Goal: Feedback & Contribution: Submit feedback/report problem

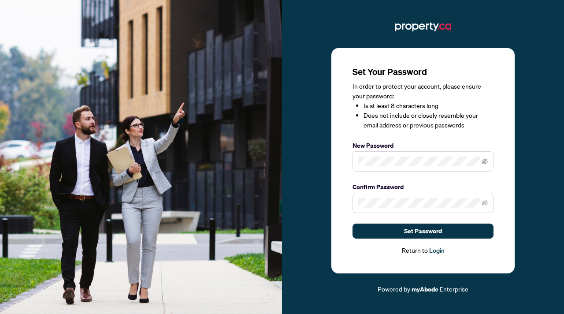
click at [399, 197] on span at bounding box center [423, 203] width 141 height 20
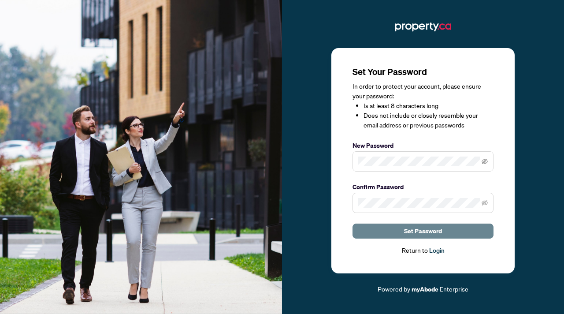
click at [409, 227] on span "Set Password" at bounding box center [423, 231] width 38 height 14
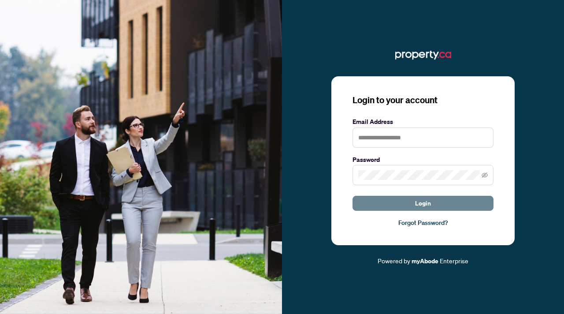
click at [421, 206] on span "Login" at bounding box center [423, 203] width 16 height 14
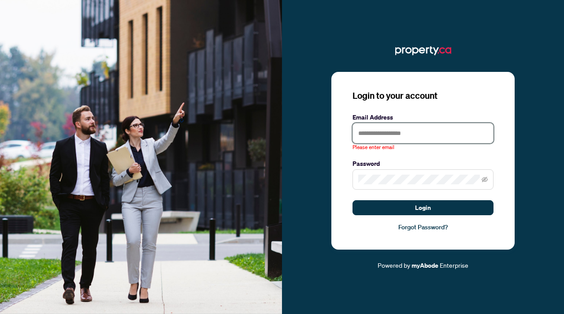
click at [376, 134] on input "text" at bounding box center [423, 133] width 141 height 20
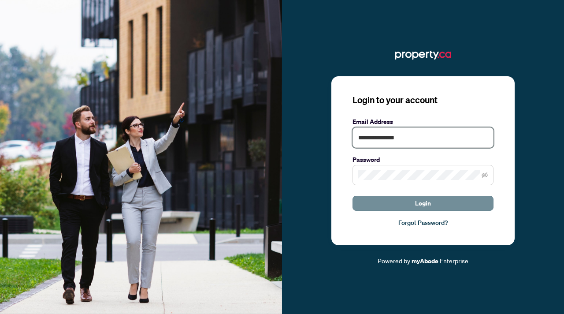
type input "**********"
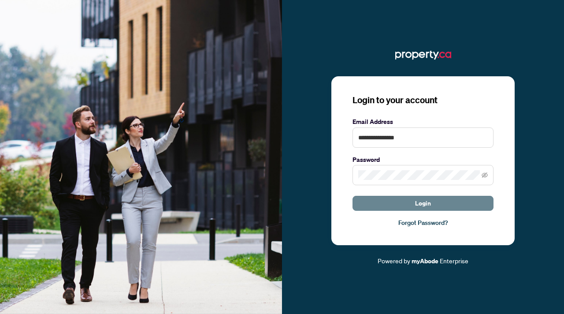
click at [384, 202] on button "Login" at bounding box center [423, 203] width 141 height 15
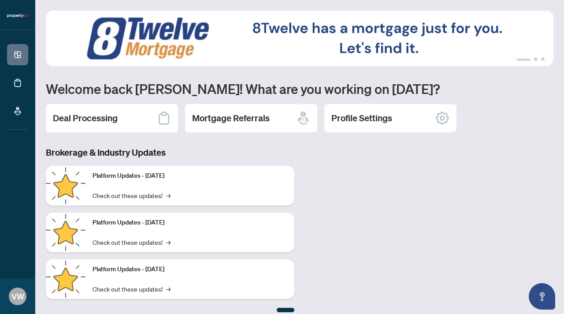
click at [346, 214] on div "Brokerage & Industry Updates Platform Updates - [DATE] Check out these updates!…" at bounding box center [300, 229] width 518 height 166
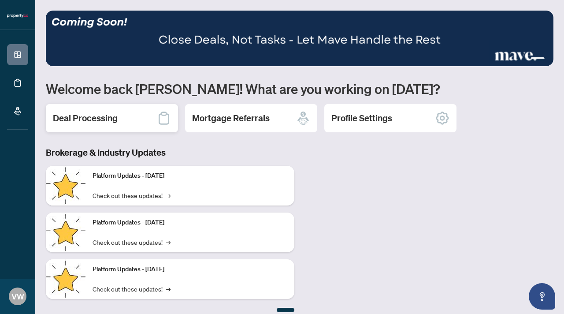
click at [104, 115] on h2 "Deal Processing" at bounding box center [85, 118] width 65 height 12
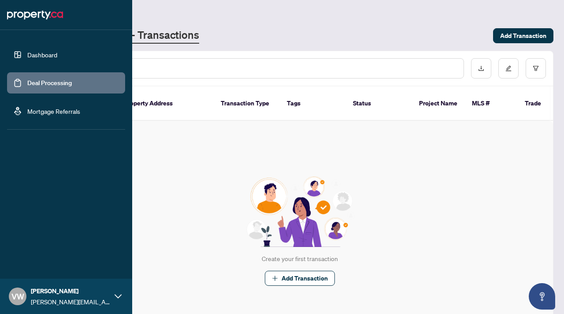
click at [35, 52] on link "Dashboard" at bounding box center [42, 55] width 30 height 8
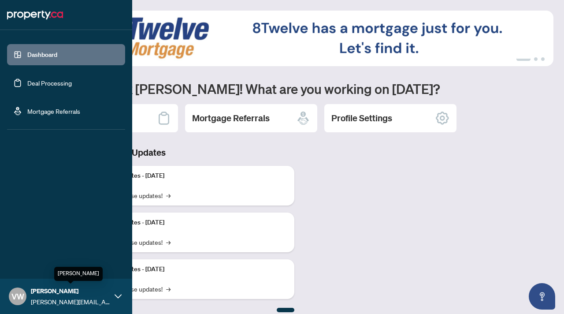
click at [92, 296] on div "Vivian Wei vivian@condos.ca" at bounding box center [70, 296] width 79 height 20
click at [60, 263] on span "Profile Settings" at bounding box center [47, 262] width 42 height 14
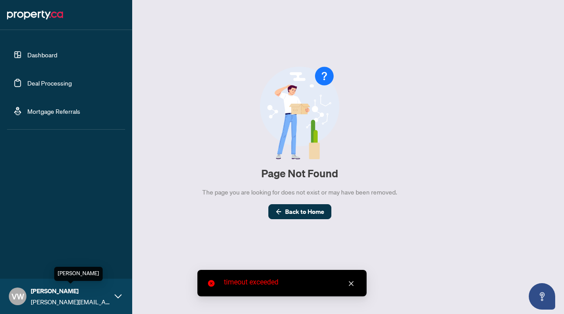
click at [104, 293] on span "[PERSON_NAME]" at bounding box center [70, 291] width 79 height 10
click at [34, 264] on span "Profile Settings" at bounding box center [47, 262] width 42 height 14
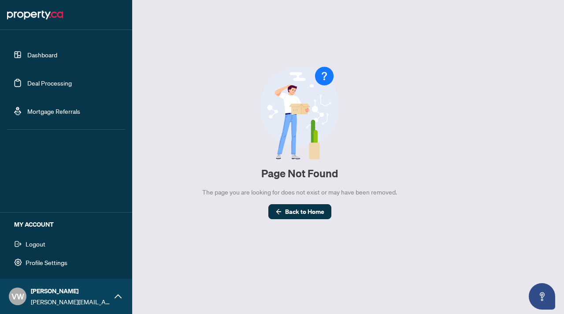
click at [32, 263] on span "Profile Settings" at bounding box center [47, 262] width 42 height 14
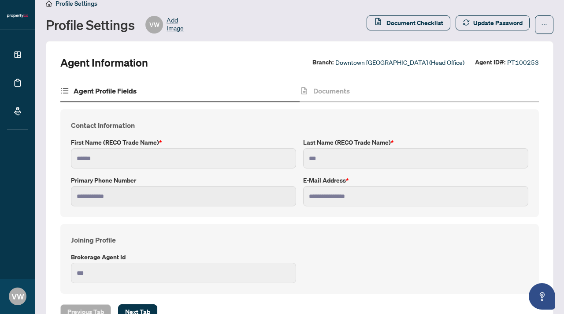
scroll to position [9, 0]
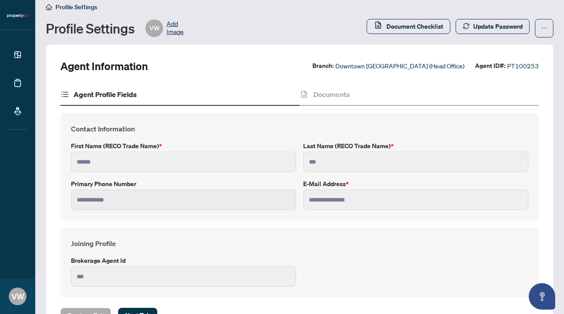
click at [66, 93] on icon at bounding box center [64, 94] width 9 height 9
click at [73, 92] on div "Agent Profile Fields" at bounding box center [98, 94] width 76 height 11
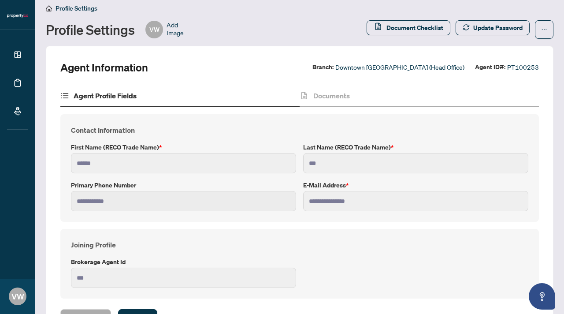
scroll to position [0, 0]
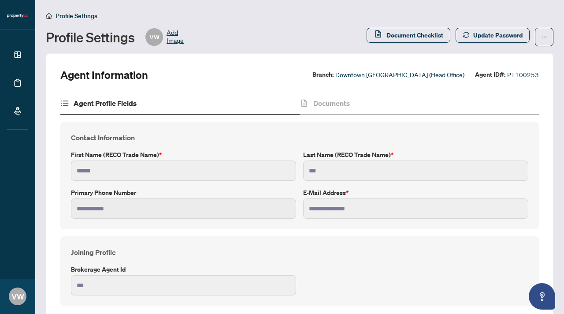
click at [77, 15] on span "Profile Settings" at bounding box center [77, 16] width 42 height 8
click at [548, 39] on button "button" at bounding box center [544, 37] width 19 height 19
click at [543, 34] on icon "ellipsis" at bounding box center [544, 37] width 6 height 6
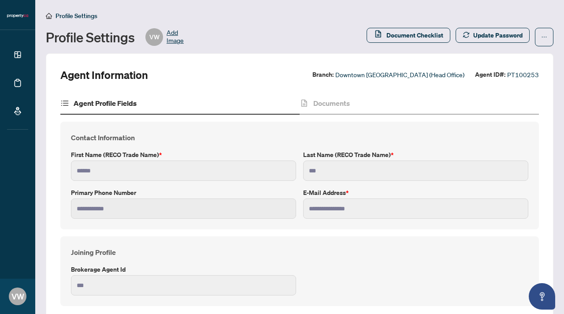
scroll to position [42, 0]
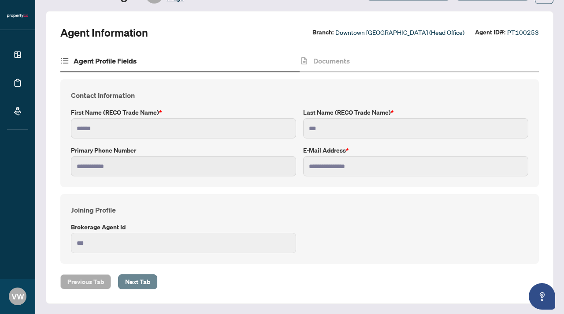
click at [129, 286] on span "Next Tab" at bounding box center [137, 282] width 25 height 14
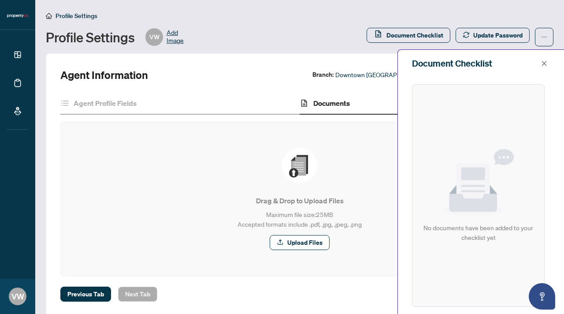
scroll to position [2, 0]
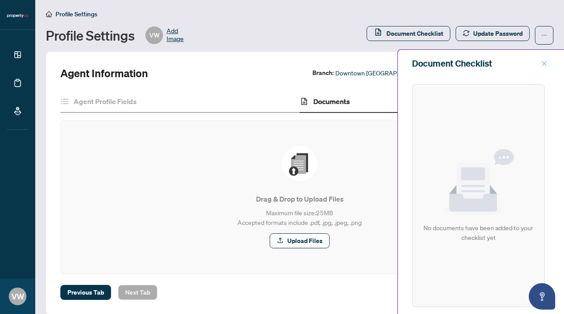
click at [545, 62] on icon "close" at bounding box center [544, 63] width 5 height 5
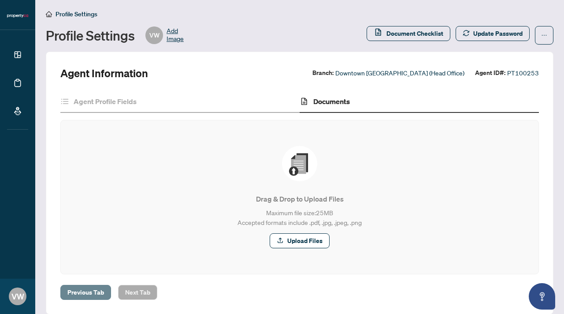
click at [77, 293] on span "Previous Tab" at bounding box center [85, 292] width 37 height 14
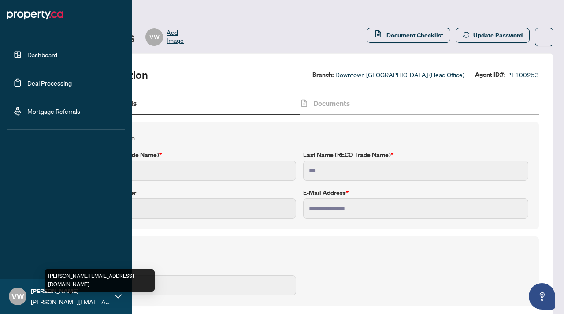
click at [60, 297] on span "[PERSON_NAME][EMAIL_ADDRESS][DOMAIN_NAME]" at bounding box center [70, 302] width 79 height 10
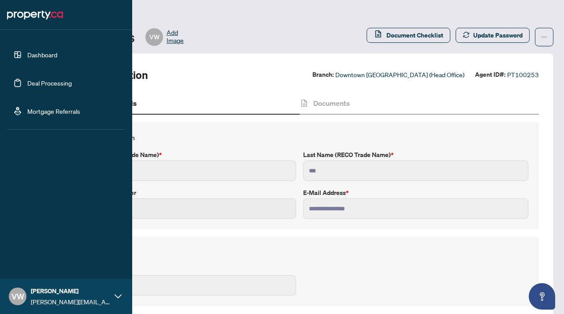
click at [54, 55] on link "Dashboard" at bounding box center [42, 55] width 30 height 8
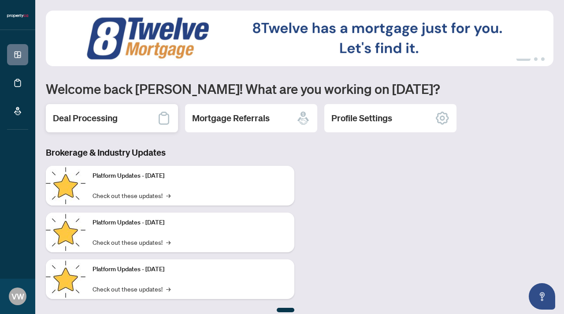
click at [145, 117] on div "Deal Processing" at bounding box center [112, 118] width 132 height 28
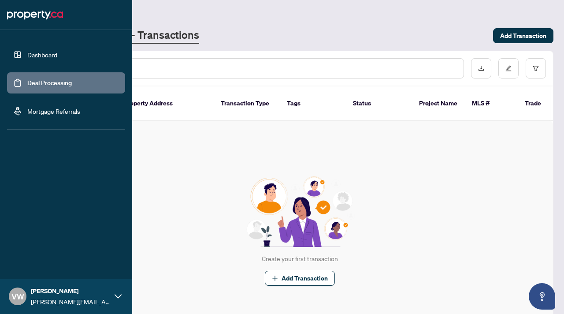
click at [41, 13] on img at bounding box center [35, 15] width 56 height 14
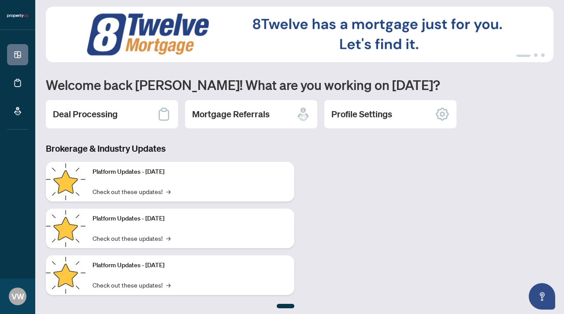
scroll to position [8, 0]
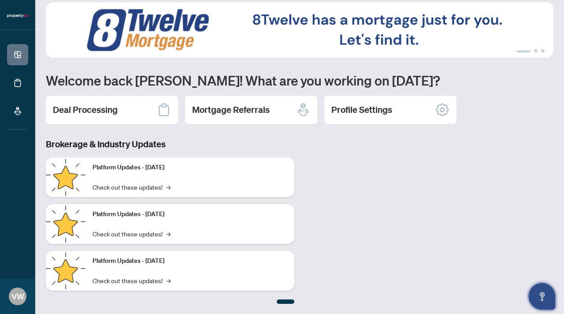
click at [545, 297] on icon "Open asap" at bounding box center [542, 296] width 11 height 11
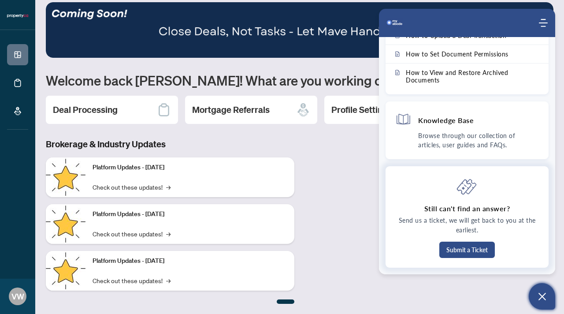
scroll to position [0, 0]
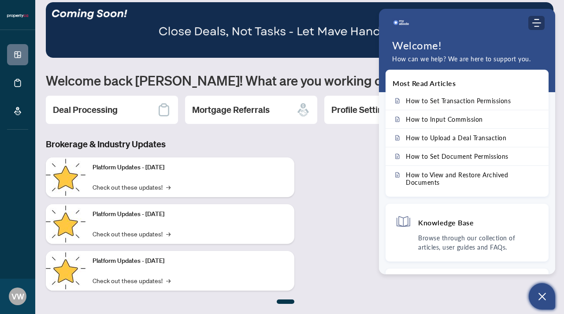
click at [538, 21] on icon "Modules Menu" at bounding box center [537, 23] width 9 height 9
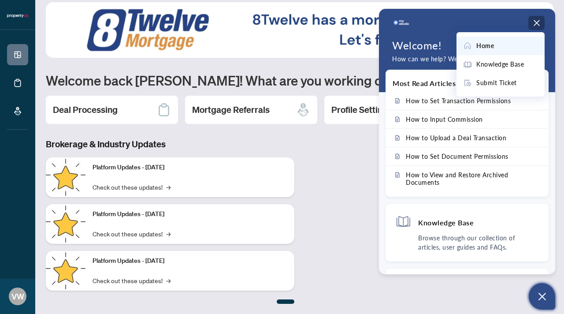
click at [334, 232] on div "Brokerage & Industry Updates Platform Updates - [DATE] Check out these updates!…" at bounding box center [300, 221] width 518 height 166
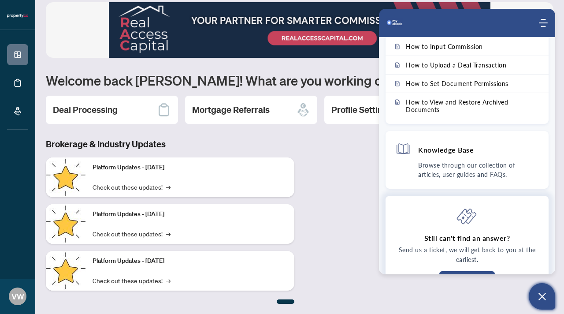
scroll to position [70, 0]
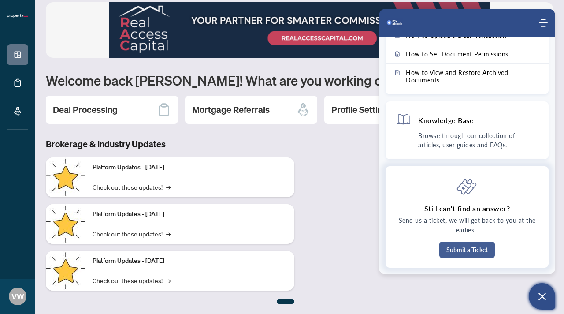
click at [473, 247] on button "Submit a Ticket" at bounding box center [467, 250] width 56 height 16
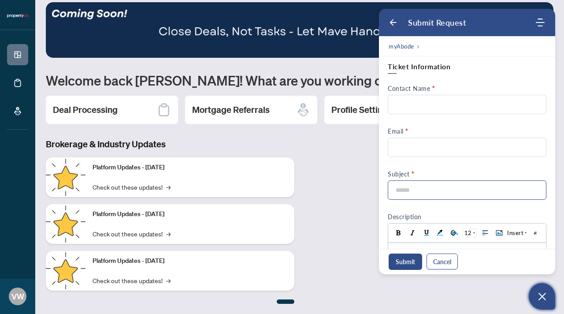
scroll to position [1, 0]
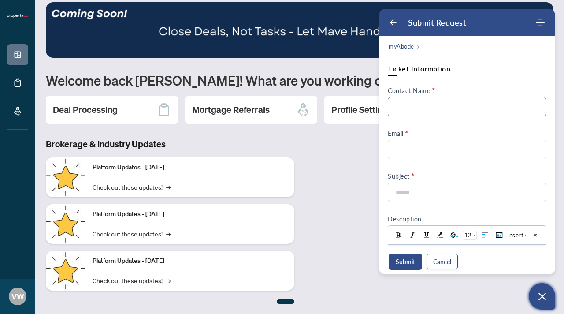
click at [473, 113] on input "Contact Name" at bounding box center [467, 106] width 159 height 19
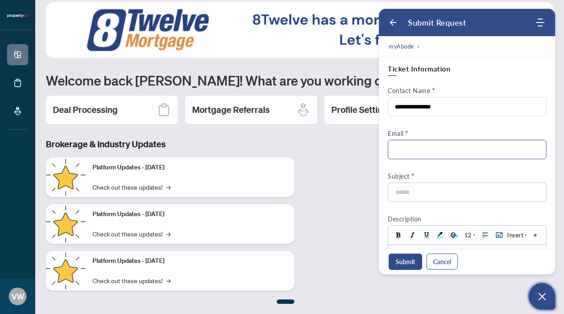
click at [453, 156] on input "Email" at bounding box center [467, 149] width 159 height 19
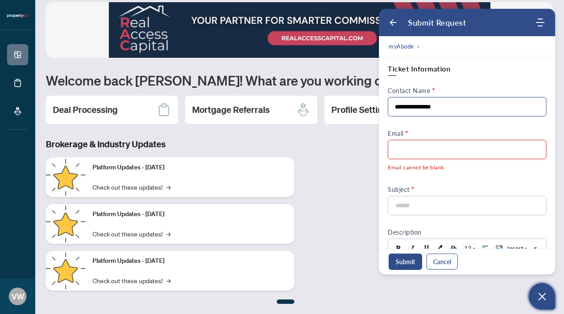
click at [451, 109] on input "**********" at bounding box center [467, 106] width 159 height 19
type input "**********"
click at [430, 146] on input "Email" at bounding box center [467, 149] width 159 height 19
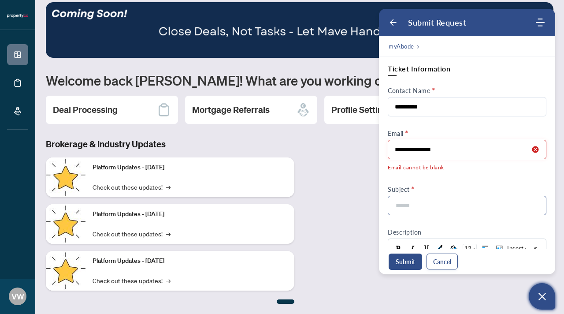
type input "**********"
click at [415, 207] on div "**********" at bounding box center [467, 209] width 159 height 291
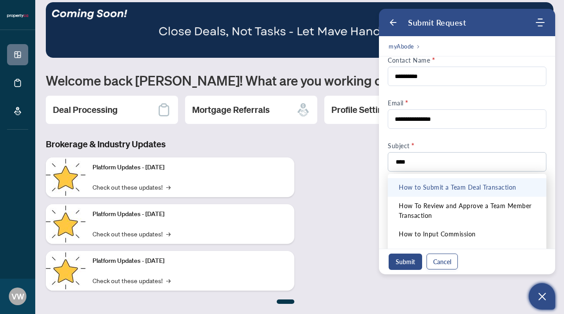
scroll to position [9, 0]
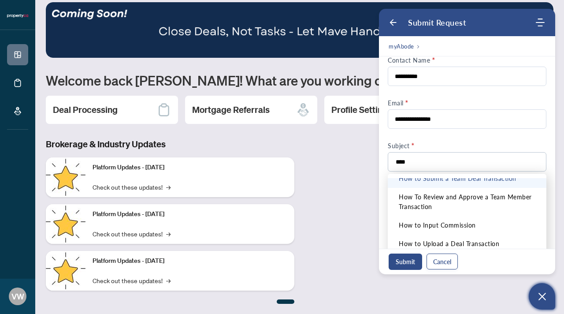
type input "****"
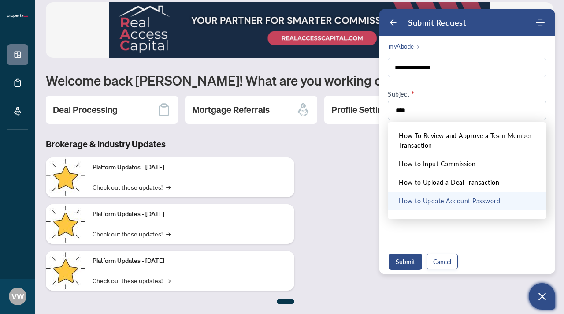
scroll to position [84, 0]
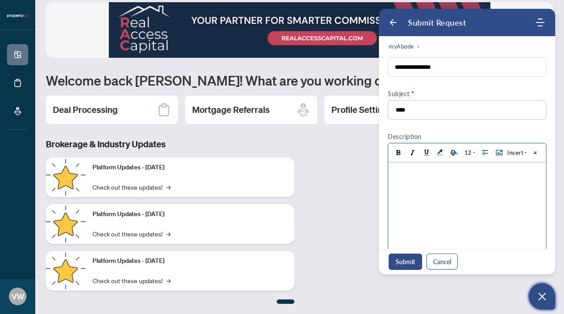
click at [483, 232] on body at bounding box center [467, 210] width 158 height 97
click at [471, 200] on body at bounding box center [467, 210] width 158 height 97
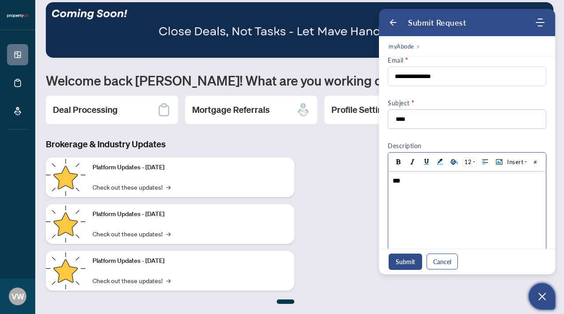
scroll to position [74, 0]
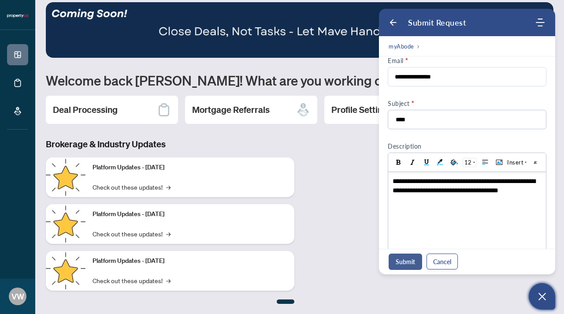
click at [410, 256] on button "Submit" at bounding box center [406, 261] width 34 height 16
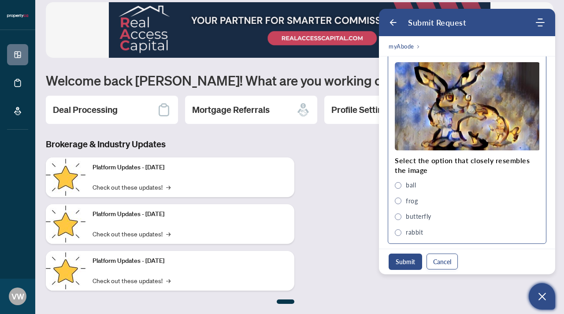
scroll to position [386, 0]
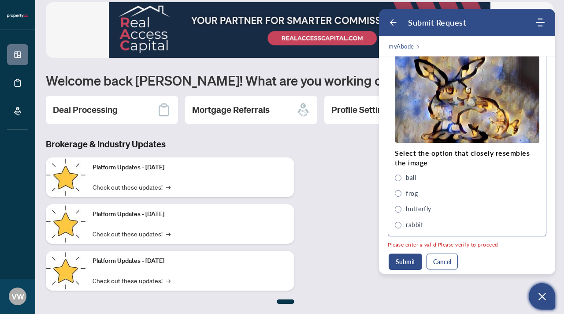
click at [398, 225] on span "rabbit" at bounding box center [398, 225] width 7 height 7
click at [403, 264] on button "Submit" at bounding box center [406, 261] width 34 height 16
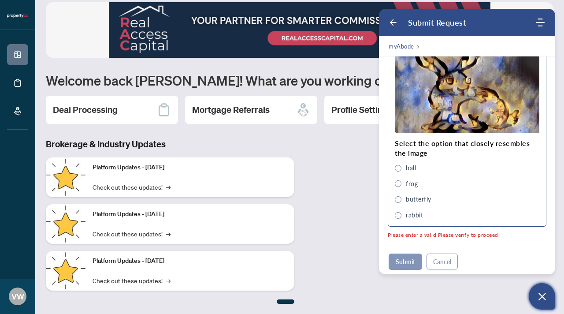
scroll to position [400, 0]
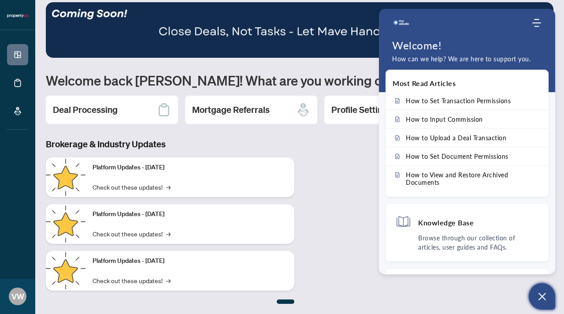
click at [345, 178] on div "Brokerage & Industry Updates Platform Updates - [DATE] Check out these updates!…" at bounding box center [300, 221] width 518 height 166
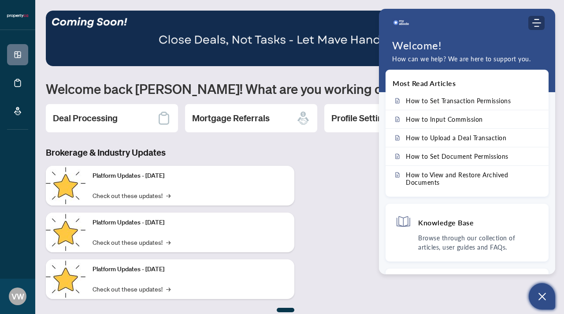
click at [536, 24] on icon "Modules Menu" at bounding box center [537, 23] width 9 height 9
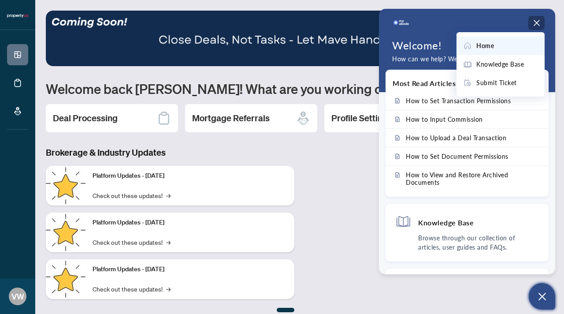
click at [475, 44] on span at bounding box center [469, 46] width 13 height 10
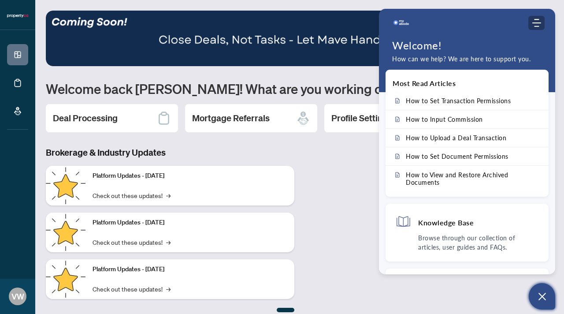
click at [537, 21] on icon "Modules Menu" at bounding box center [537, 23] width 9 height 9
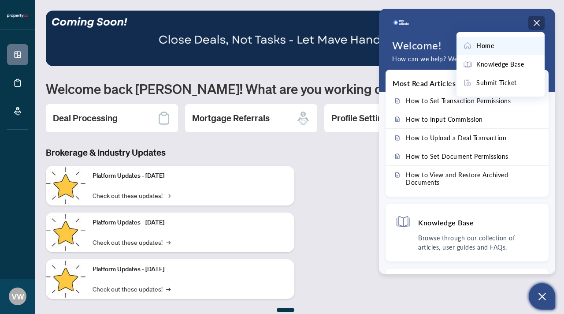
click at [537, 19] on icon "Modules Menu" at bounding box center [537, 23] width 9 height 9
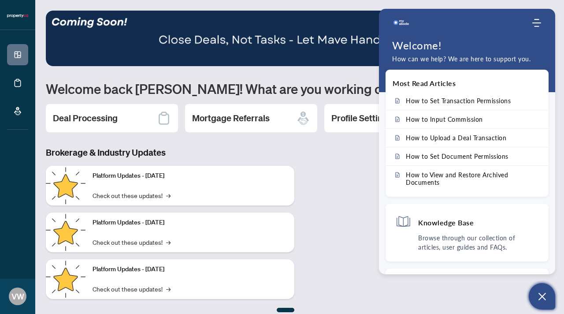
click at [354, 207] on div "Brokerage & Industry Updates Platform Updates - [DATE] Check out these updates!…" at bounding box center [300, 229] width 518 height 166
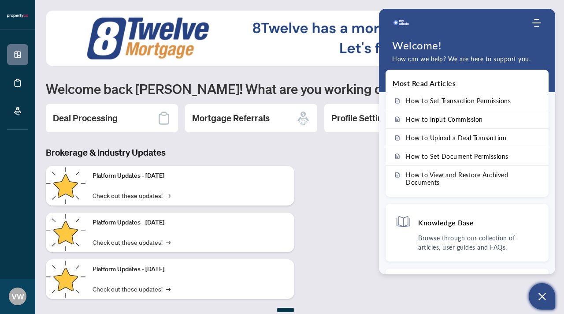
click at [398, 30] on img "Company logo" at bounding box center [401, 23] width 18 height 18
click at [398, 63] on p "How can we help? We are here to support you." at bounding box center [467, 59] width 150 height 10
click at [537, 297] on icon "Open asap" at bounding box center [542, 296] width 11 height 11
